Goal: Check status: Check status

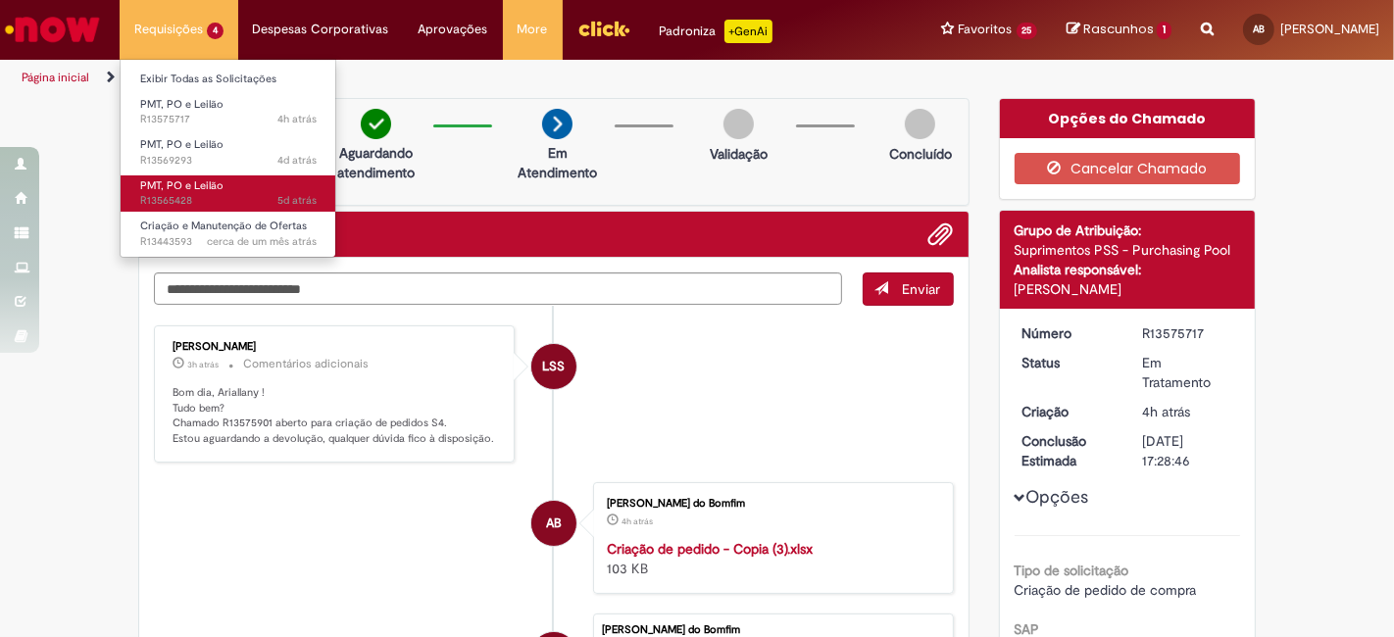
click at [262, 200] on span "5d atrás 5 dias atrás R13565428" at bounding box center [228, 201] width 176 height 16
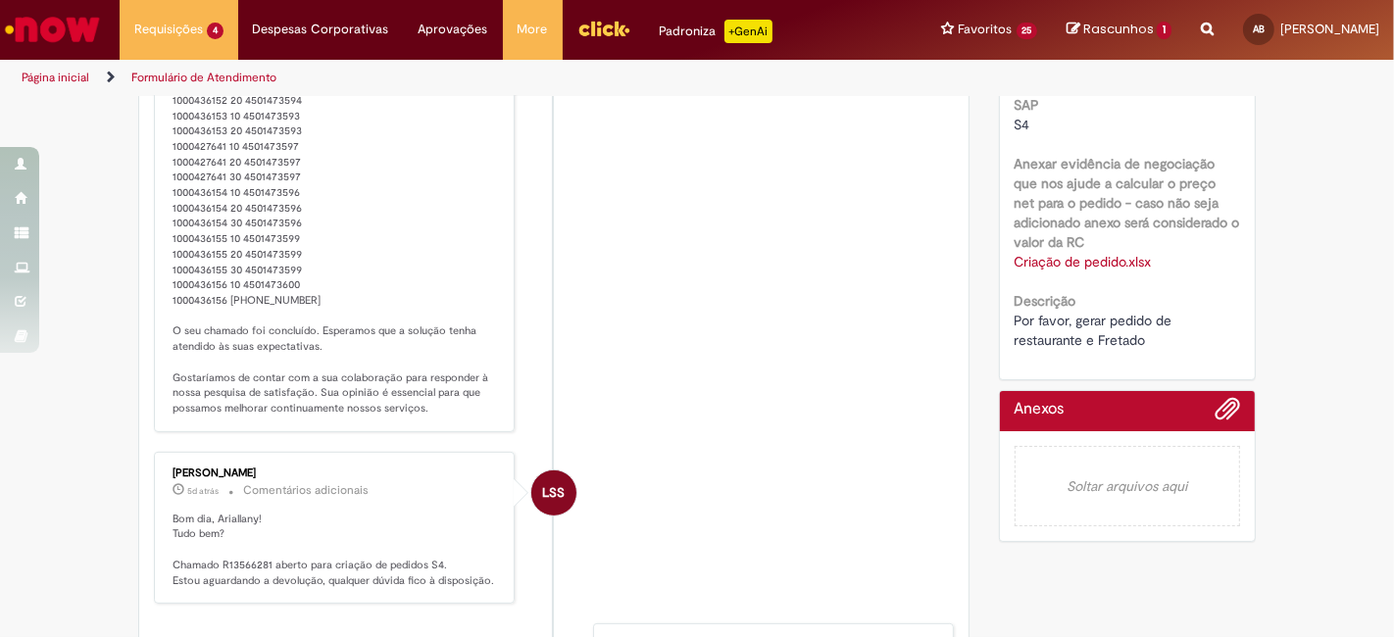
scroll to position [761, 0]
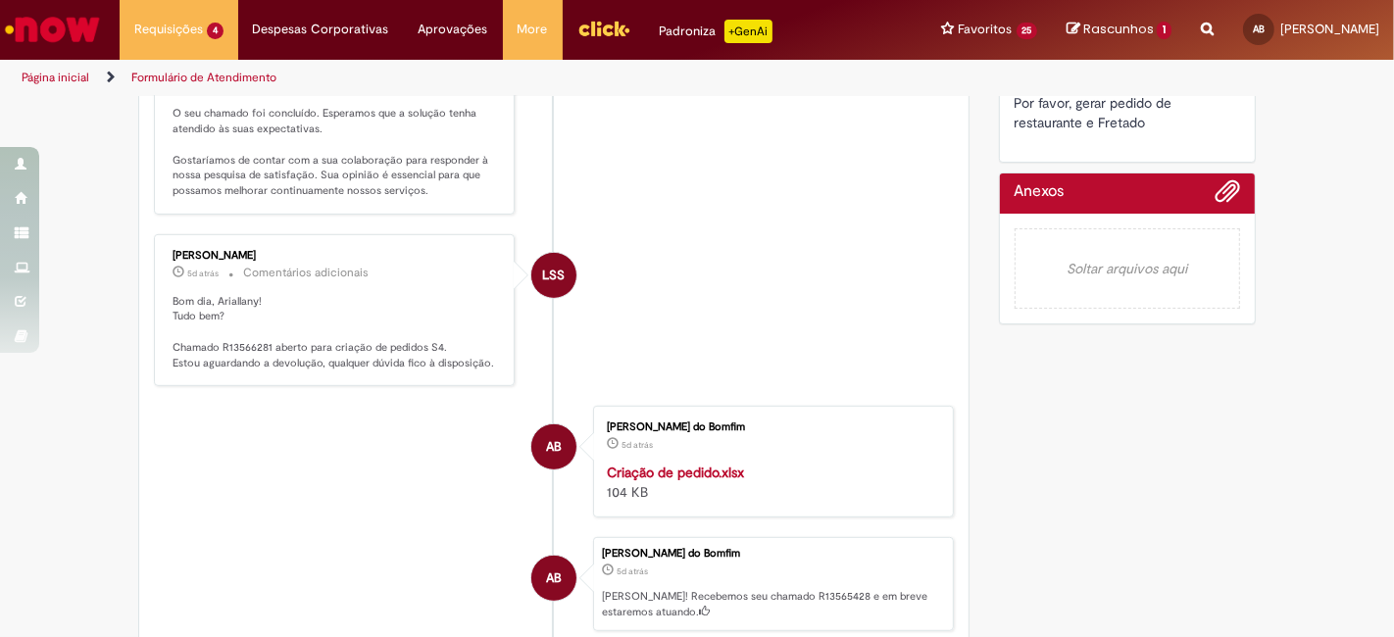
click at [725, 481] on strong "Criação de pedido.xlsx" at bounding box center [675, 473] width 137 height 18
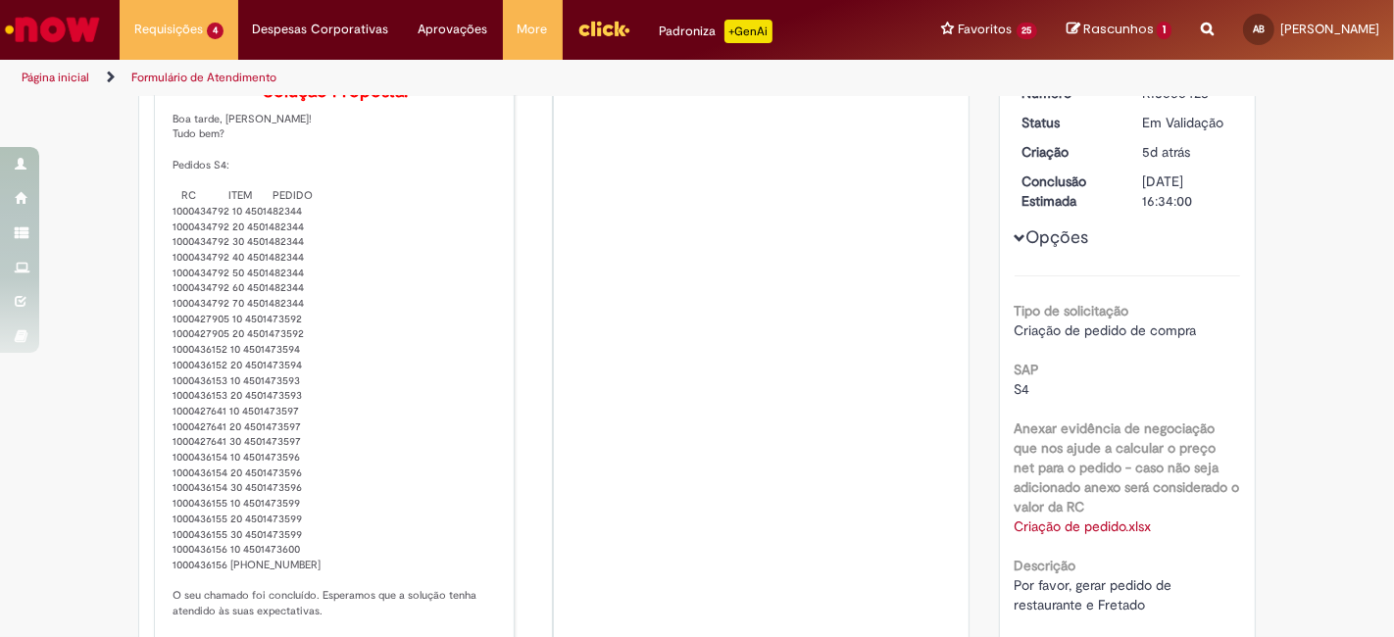
scroll to position [326, 0]
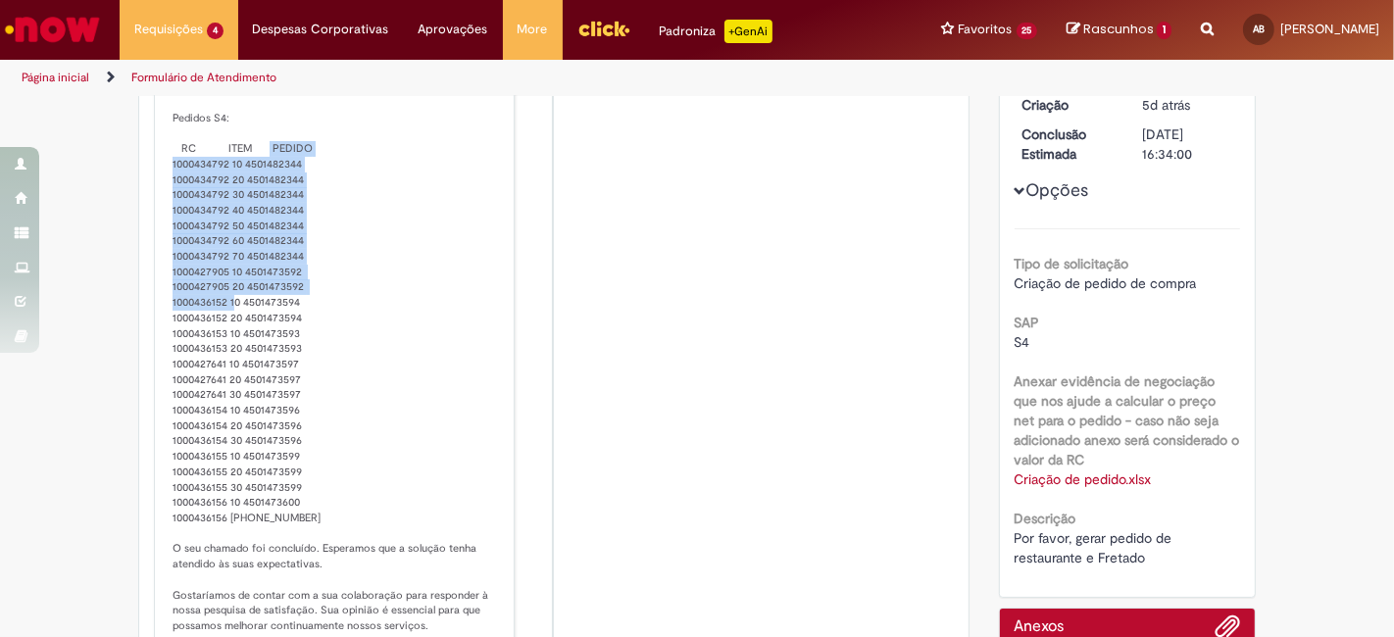
drag, startPoint x: 159, startPoint y: 194, endPoint x: 268, endPoint y: 320, distance: 166.8
click at [267, 328] on div "Lidiane Scotti Santos 2h atrás 2 horas atrás Comentários adicionais Solução Pro…" at bounding box center [334, 308] width 349 height 672
click at [290, 299] on p "Solução Proposta: Boa tarde, Ari! Tudo bem? Pedidos S4: RC ITEM PEDIDO 10004347…" at bounding box center [335, 334] width 326 height 599
drag, startPoint x: 298, startPoint y: 289, endPoint x: 159, endPoint y: 193, distance: 169.1
click at [160, 193] on div "Lidiane Scotti Santos 2h atrás 2 horas atrás Comentários adicionais Solução Pro…" at bounding box center [334, 308] width 349 height 672
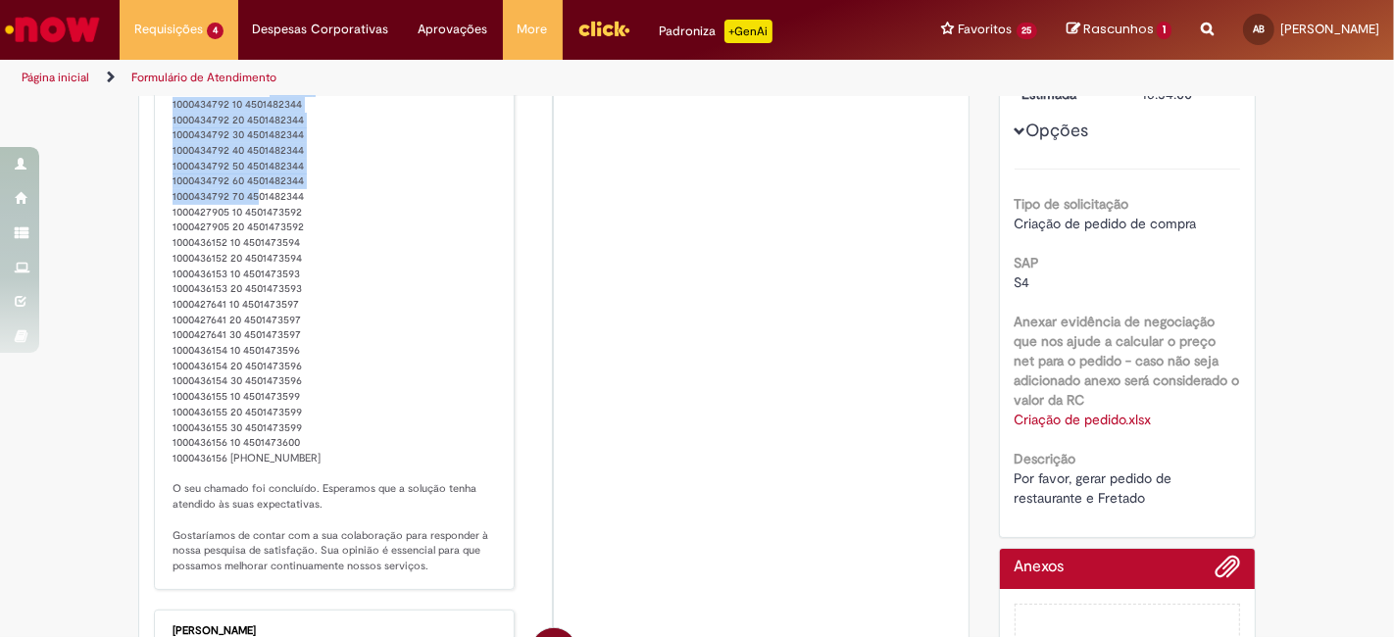
scroll to position [435, 0]
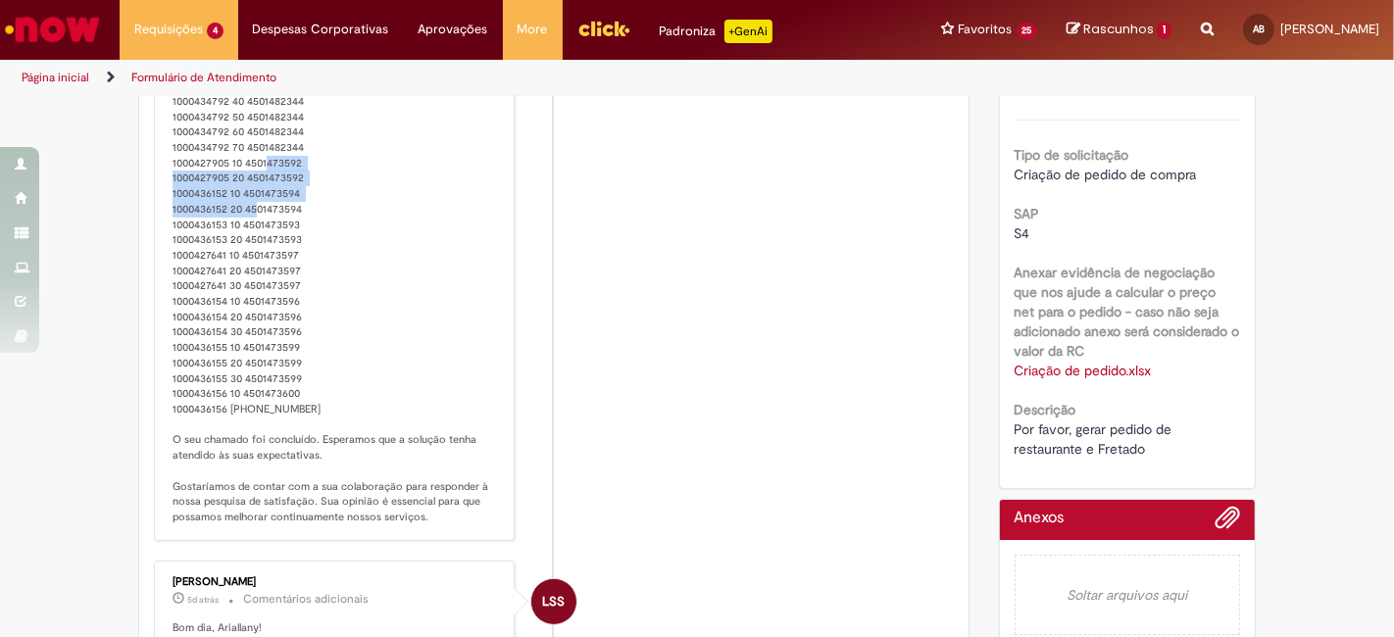
drag, startPoint x: 162, startPoint y: 211, endPoint x: 293, endPoint y: 238, distance: 134.2
click at [293, 238] on div "Lidiane Scotti Santos 2h atrás 2 horas atrás Comentários adicionais Solução Pro…" at bounding box center [334, 199] width 349 height 672
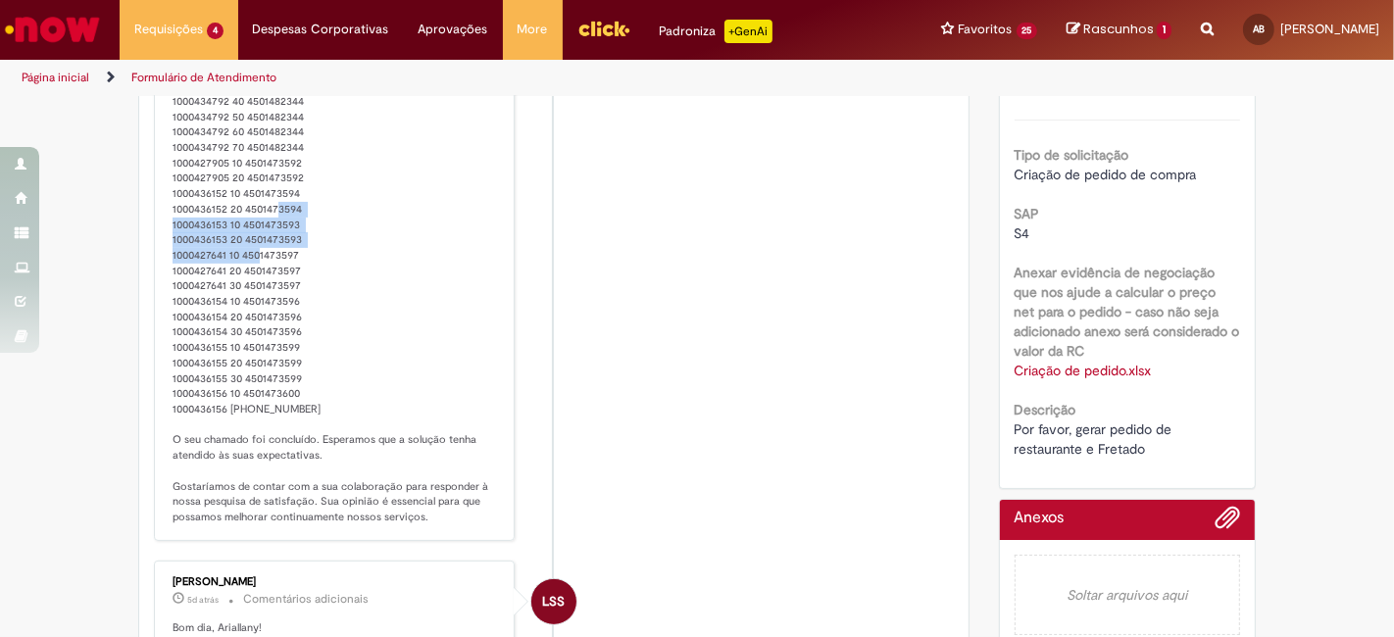
drag, startPoint x: 172, startPoint y: 254, endPoint x: 308, endPoint y: 275, distance: 137.9
click at [308, 275] on p "Solução Proposta: Boa tarde, Ari! Tudo bem? Pedidos S4: RC ITEM PEDIDO 10004347…" at bounding box center [335, 225] width 326 height 599
drag, startPoint x: 160, startPoint y: 313, endPoint x: 295, endPoint y: 299, distance: 135.9
click at [295, 299] on div "Lidiane Scotti Santos 2h atrás 2 horas atrás Comentários adicionais Solução Pro…" at bounding box center [334, 199] width 349 height 672
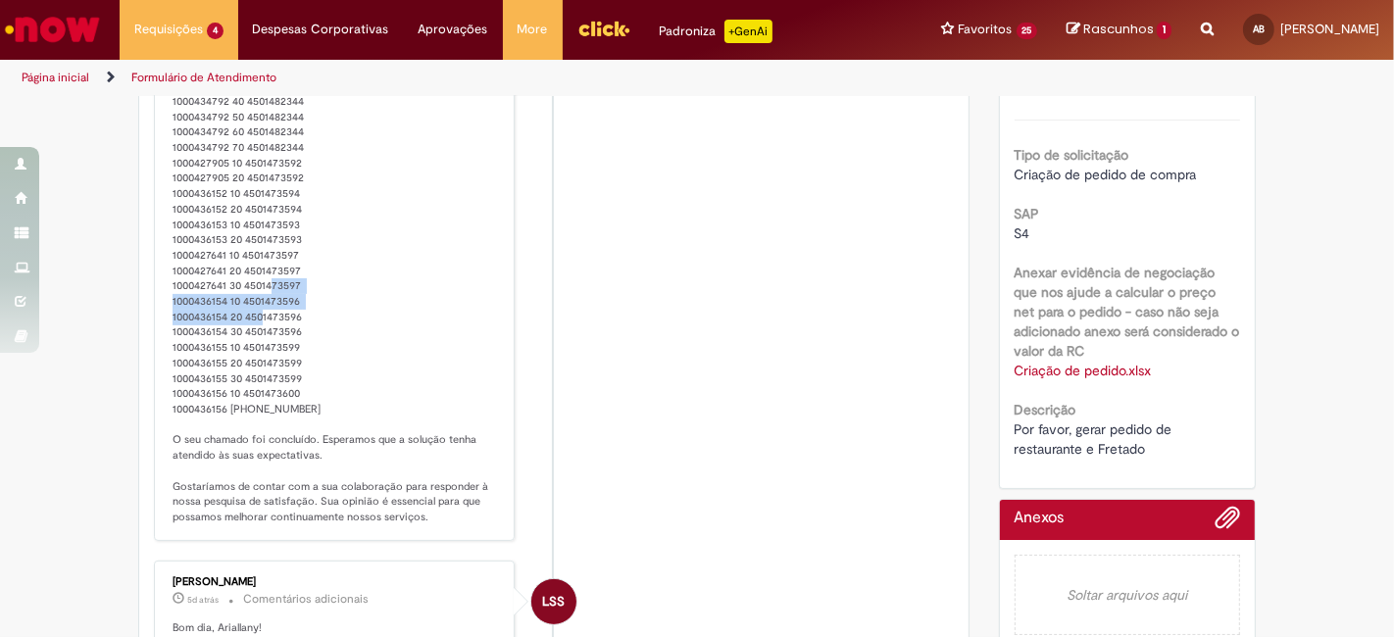
drag, startPoint x: 168, startPoint y: 328, endPoint x: 311, endPoint y: 345, distance: 144.0
click at [311, 345] on p "Solução Proposta: Boa tarde, Ari! Tudo bem? Pedidos S4: RC ITEM PEDIDO 10004347…" at bounding box center [335, 225] width 326 height 599
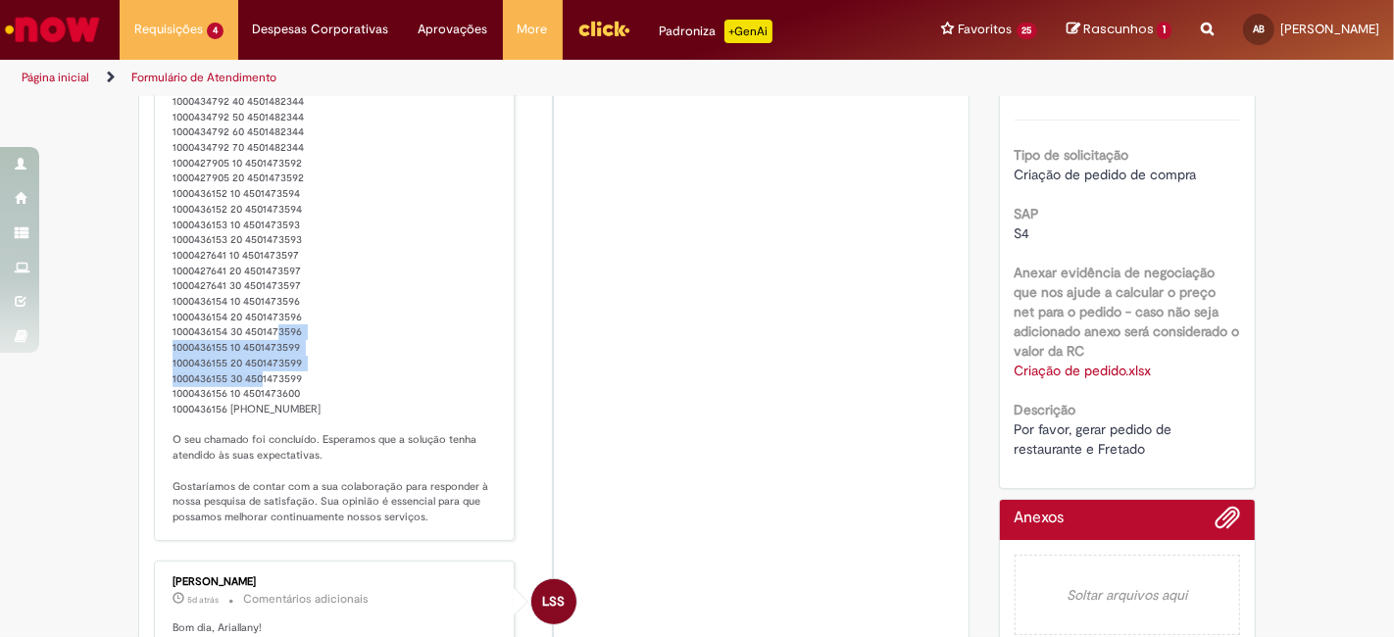
drag, startPoint x: 173, startPoint y: 377, endPoint x: 314, endPoint y: 401, distance: 142.1
click at [314, 401] on p "Solução Proposta: Boa tarde, Ari! Tudo bem? Pedidos S4: RC ITEM PEDIDO 10004347…" at bounding box center [335, 225] width 326 height 599
click at [322, 432] on p "Solução Proposta: Boa tarde, Ari! Tudo bem? Pedidos S4: RC ITEM PEDIDO 10004347…" at bounding box center [335, 225] width 326 height 599
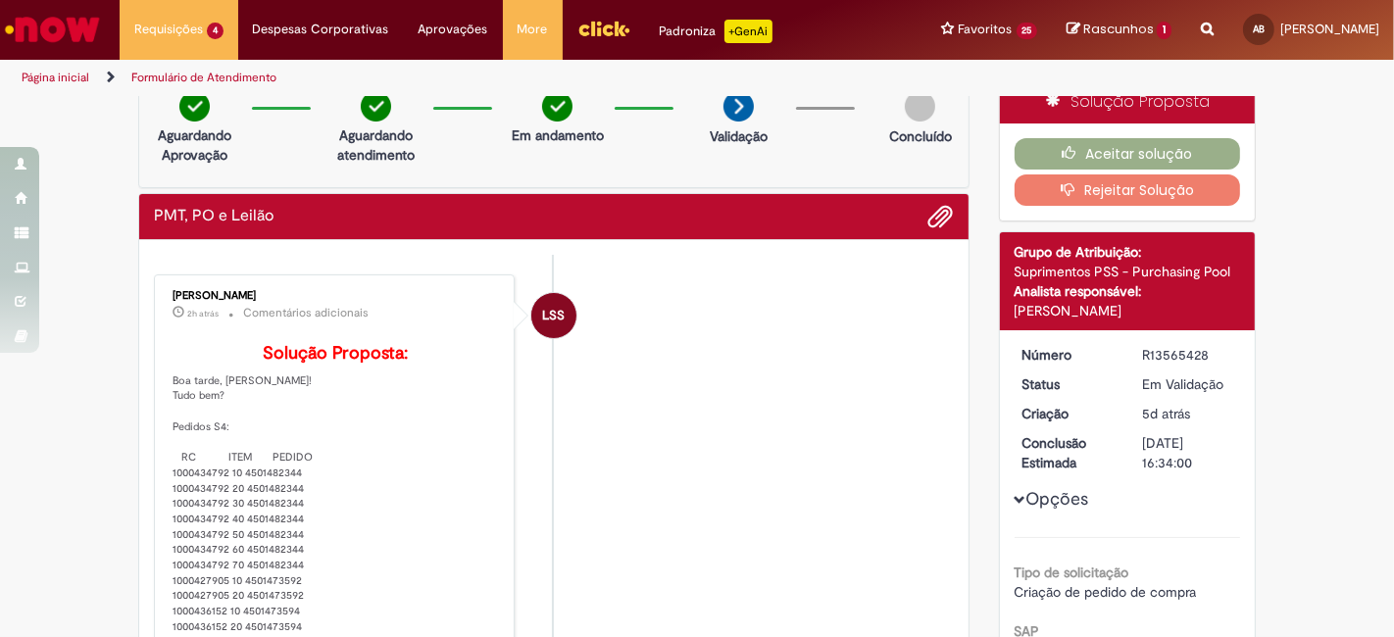
scroll to position [0, 0]
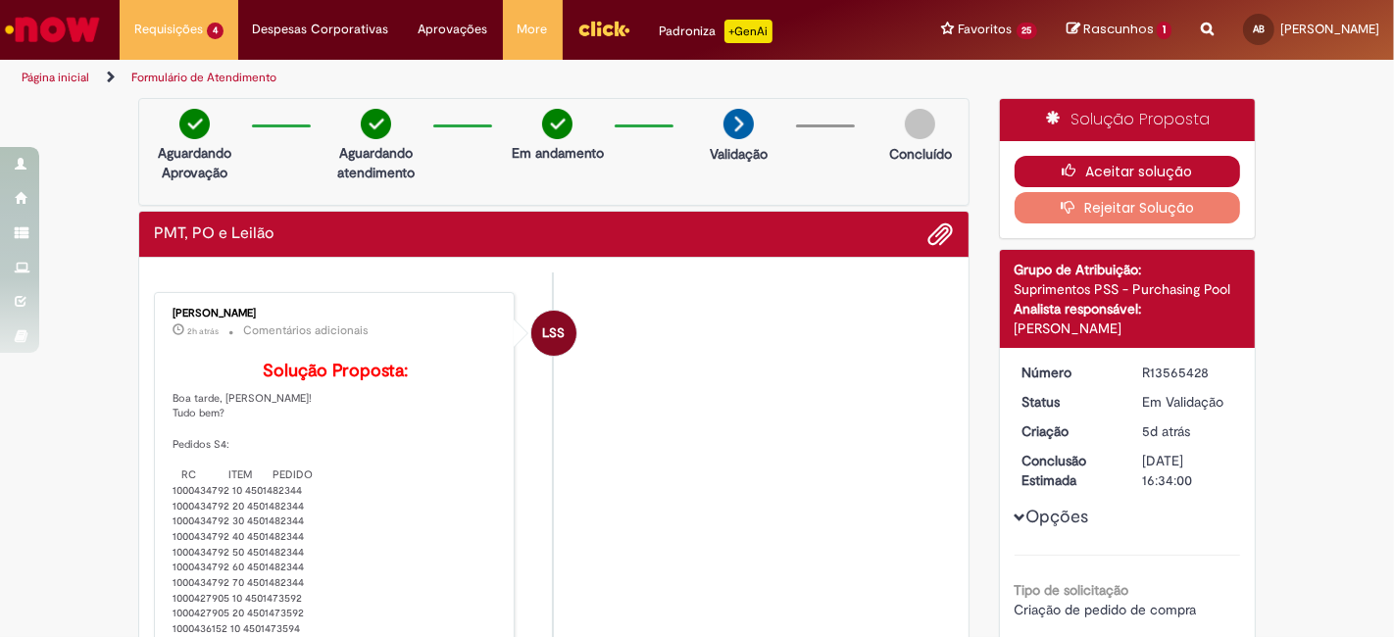
click at [1193, 176] on button "Aceitar solução" at bounding box center [1127, 171] width 226 height 31
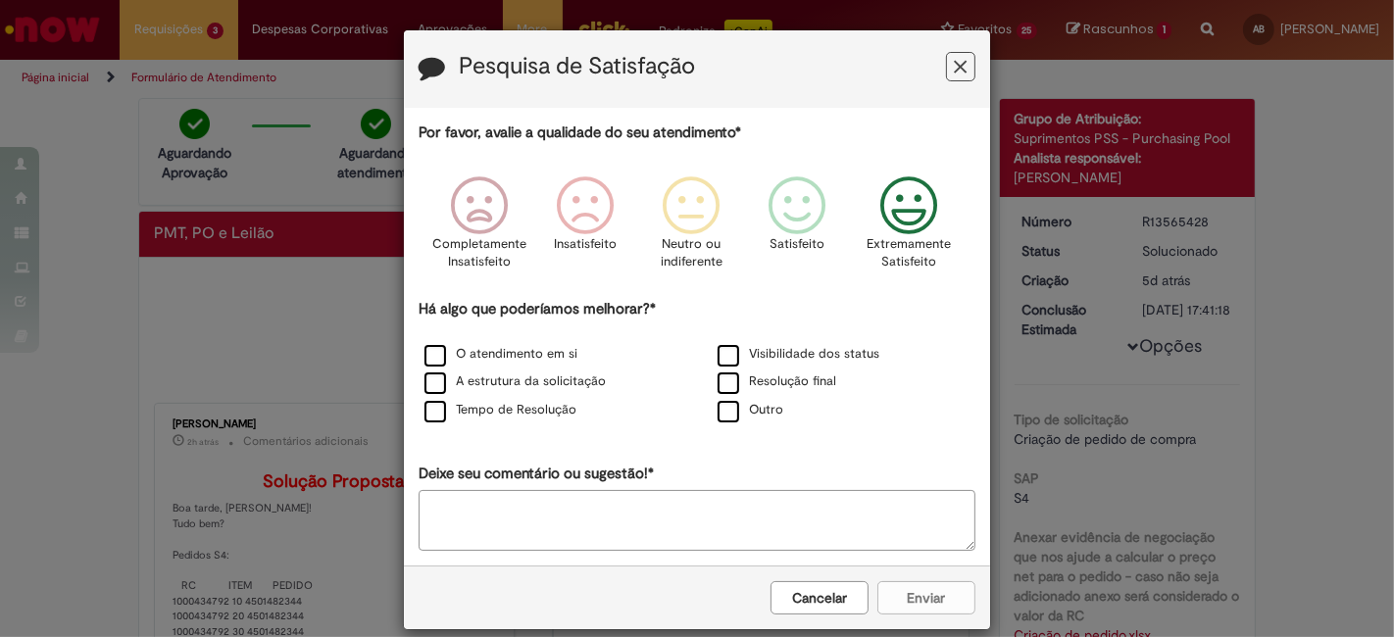
click at [911, 245] on p "Extremamente Satisfeito" at bounding box center [908, 253] width 84 height 36
click at [495, 352] on label "O atendimento em si" at bounding box center [500, 354] width 153 height 19
click at [498, 368] on div "O atendimento em si" at bounding box center [550, 355] width 293 height 28
click at [519, 404] on label "Tempo de Resolução" at bounding box center [500, 410] width 152 height 19
click at [516, 379] on label "A estrutura da solicitação" at bounding box center [514, 381] width 181 height 19
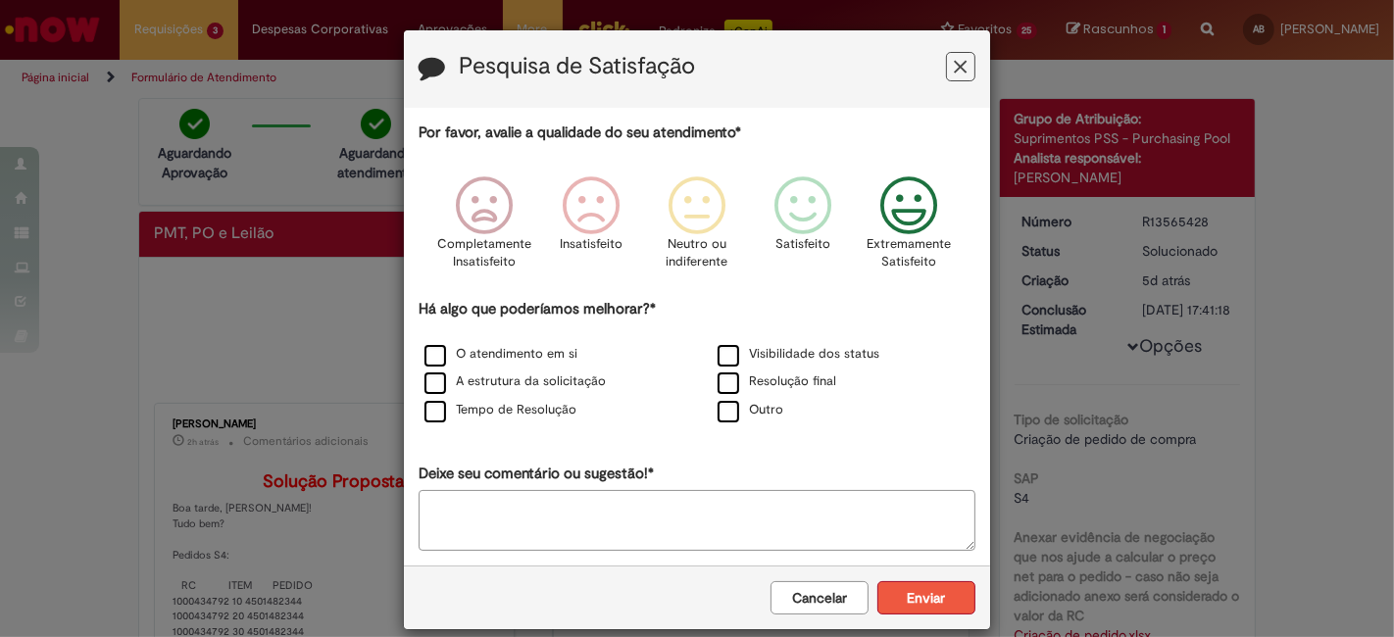
click at [929, 604] on button "Enviar" at bounding box center [926, 597] width 98 height 33
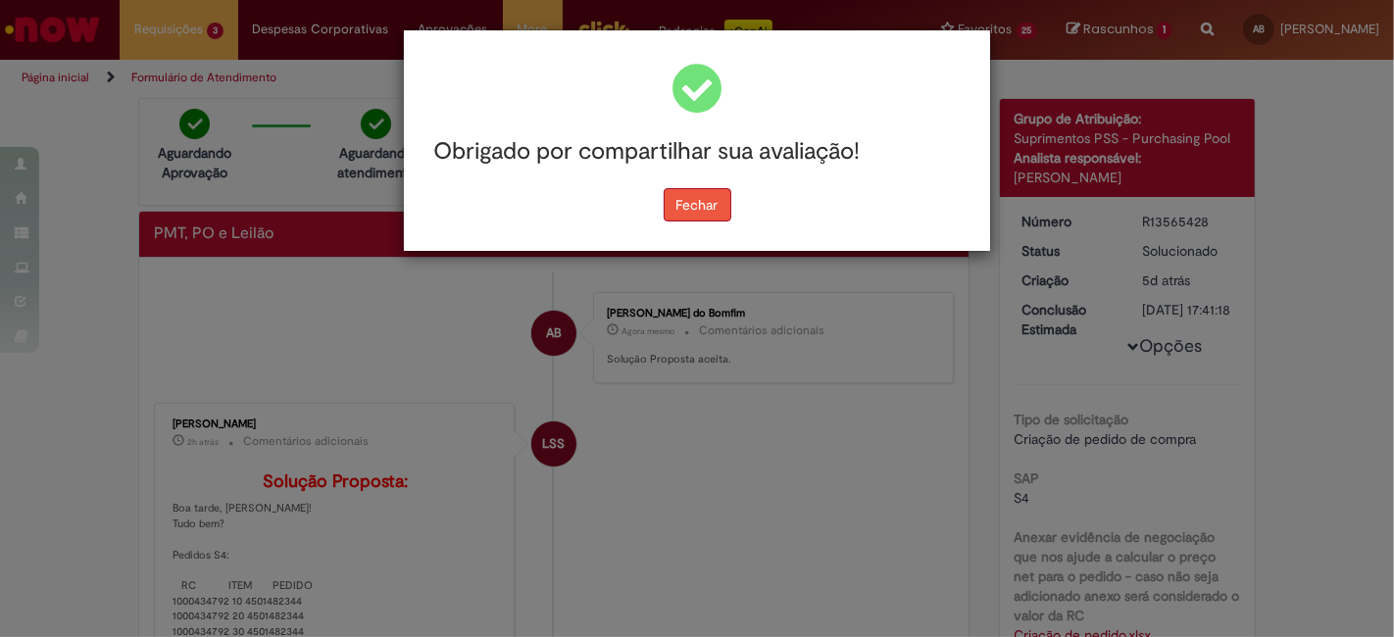
click at [678, 213] on button "Fechar" at bounding box center [697, 204] width 68 height 33
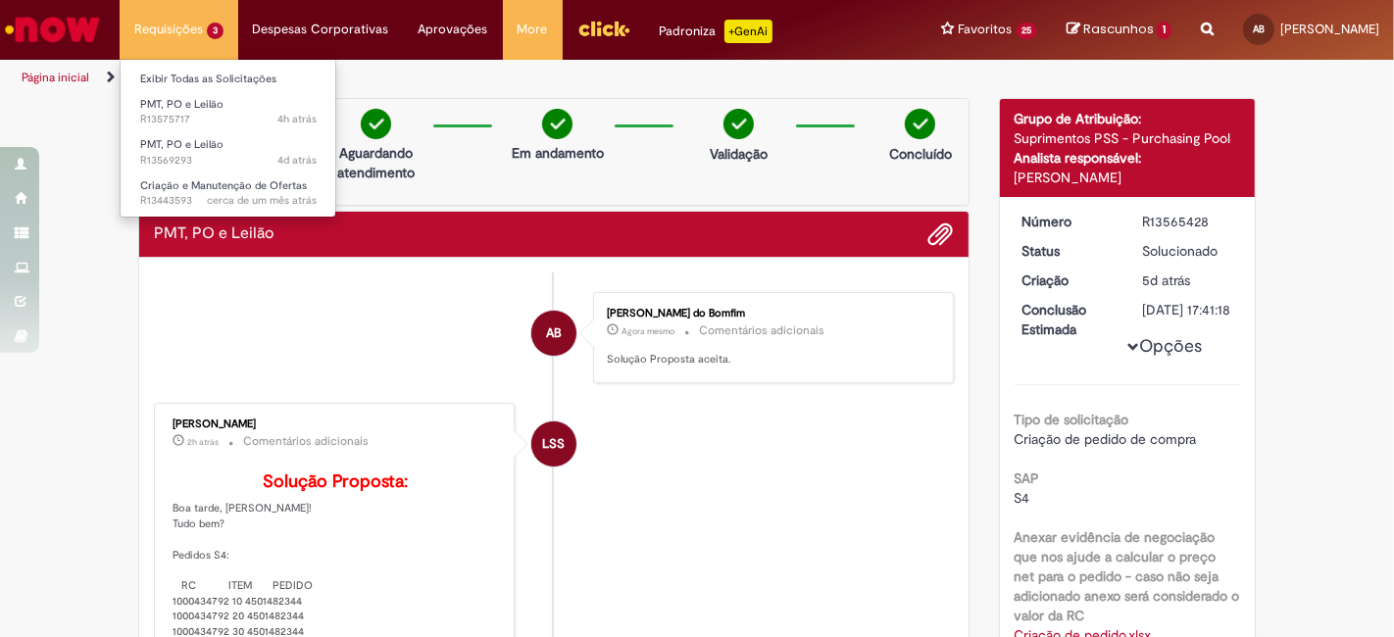
click at [190, 35] on li "Requisições 3 Exibir Todas as Solicitações PMT, PO e Leilão 4h atrás 4 horas at…" at bounding box center [179, 29] width 119 height 59
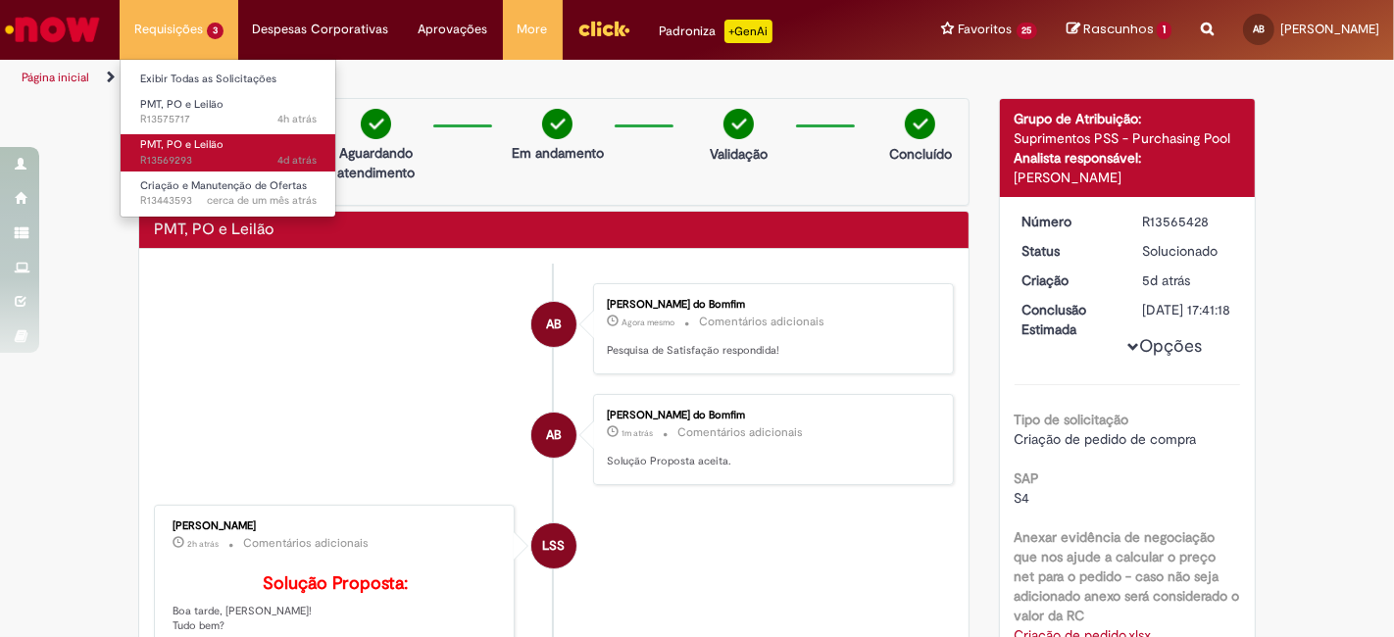
click at [218, 149] on span "PMT, PO e Leilão" at bounding box center [181, 144] width 83 height 15
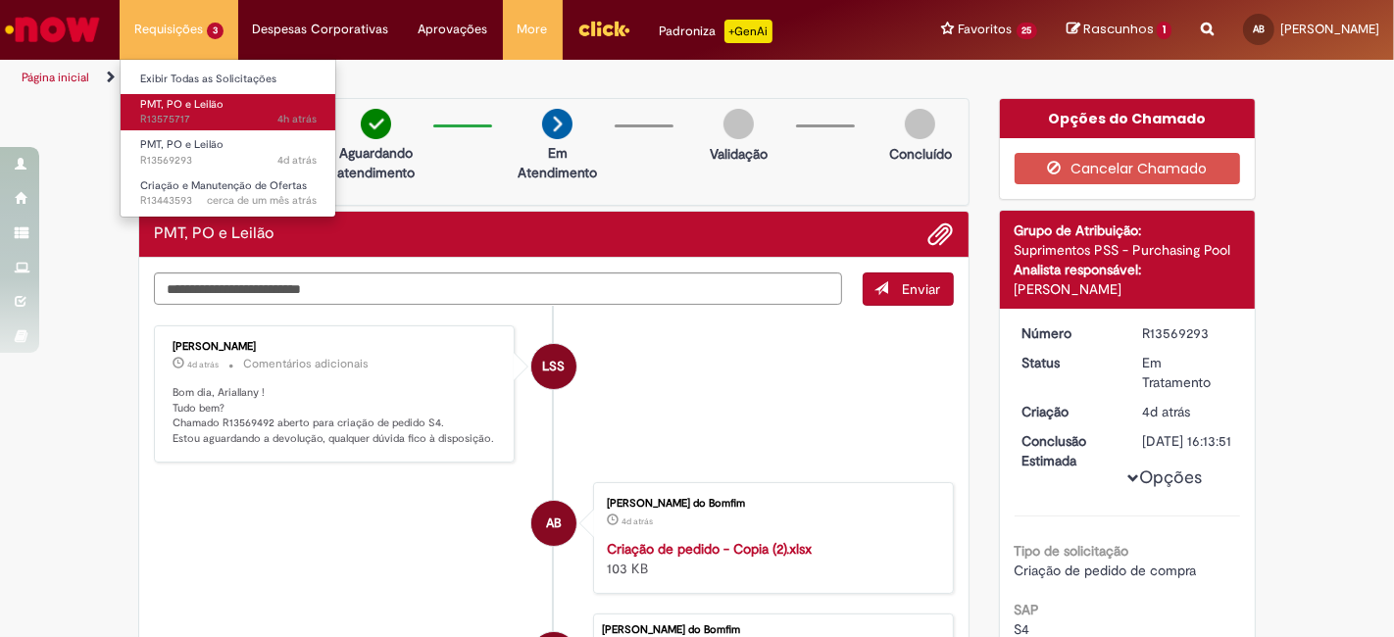
click at [234, 116] on span "4h atrás 4 horas atrás R13575717" at bounding box center [228, 120] width 176 height 16
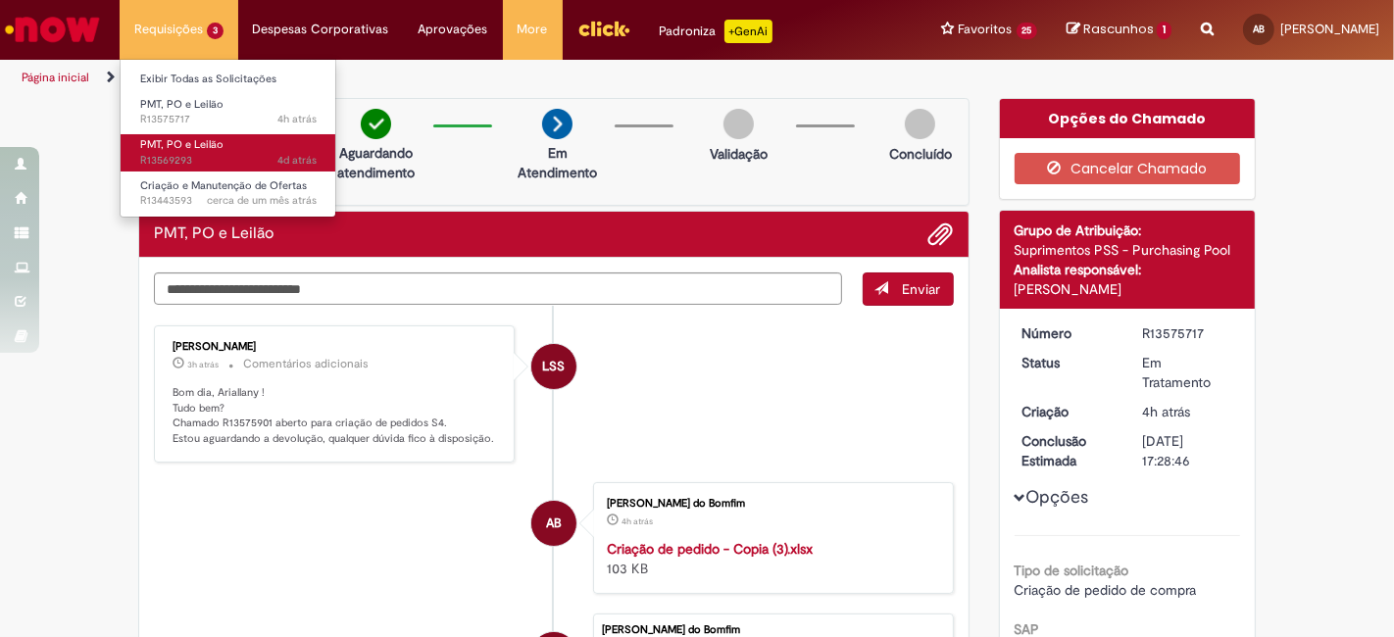
click at [216, 153] on span "4d atrás 4 dias atrás R13569293" at bounding box center [228, 161] width 176 height 16
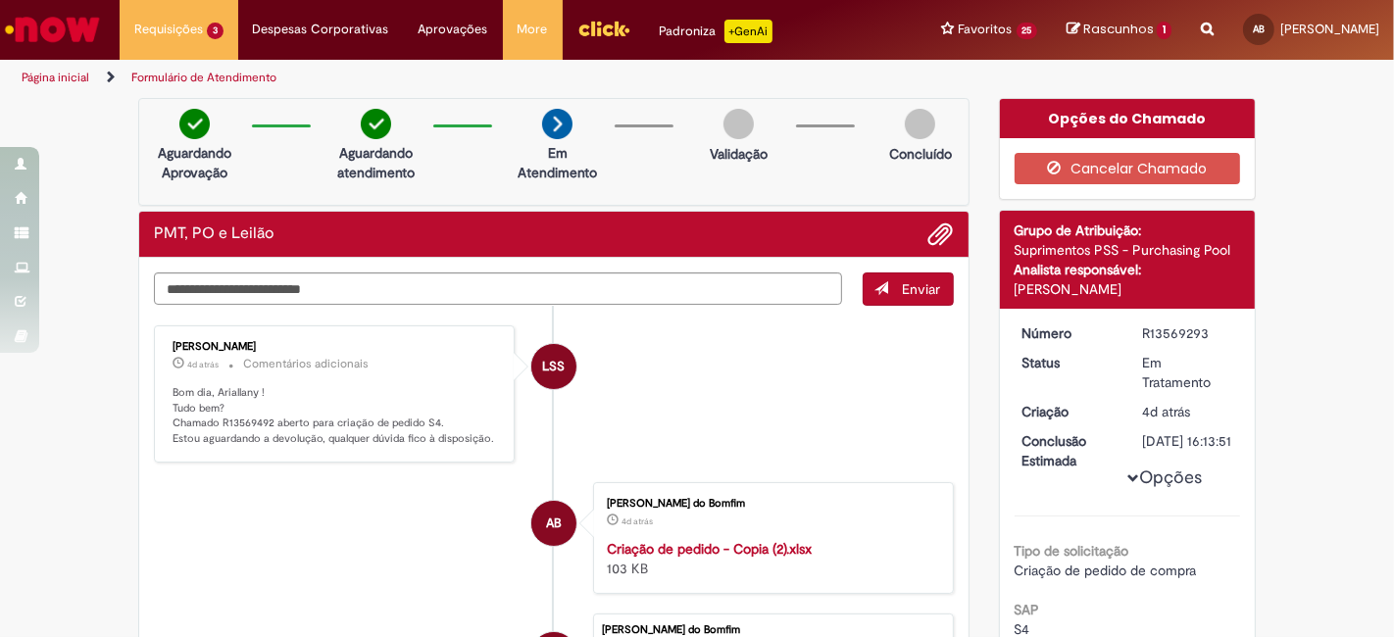
click at [730, 325] on li "LSS Lidiane Scotti Santos 4d atrás 4 dias atrás Comentários adicionais Bom dia,…" at bounding box center [554, 393] width 800 height 137
click at [732, 343] on li "LSS Lidiane Scotti Santos 4d atrás 4 dias atrás Comentários adicionais Bom dia,…" at bounding box center [554, 393] width 800 height 137
